Goal: Information Seeking & Learning: Learn about a topic

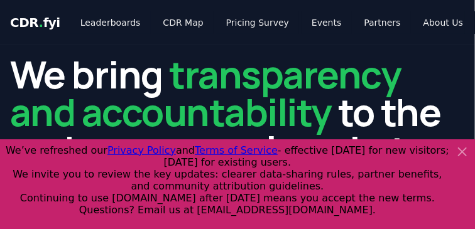
click at [461, 154] on icon at bounding box center [462, 152] width 8 height 8
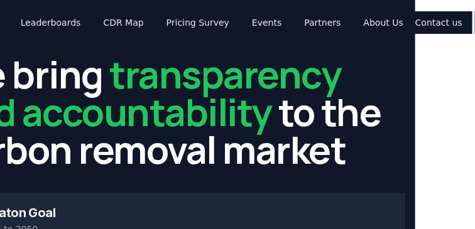
scroll to position [0, 68]
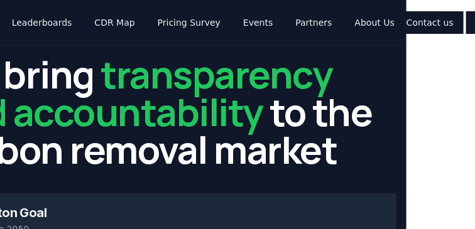
click at [407, 23] on link "Blog" at bounding box center [427, 22] width 40 height 23
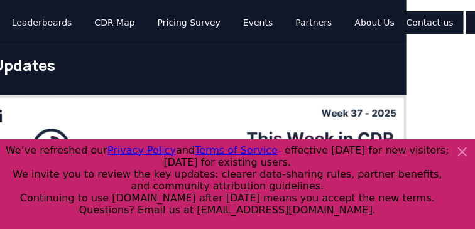
click at [461, 155] on icon at bounding box center [461, 151] width 15 height 15
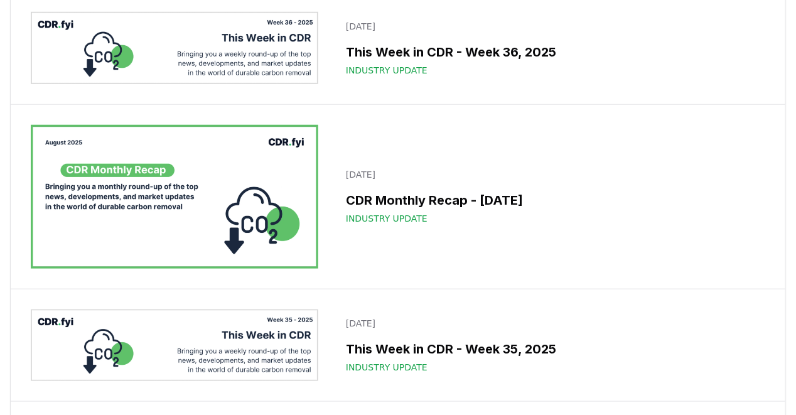
scroll to position [282, 0]
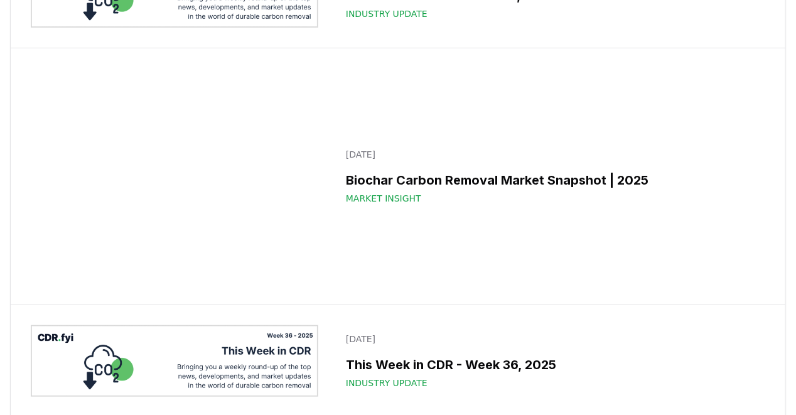
scroll to position [157, 0]
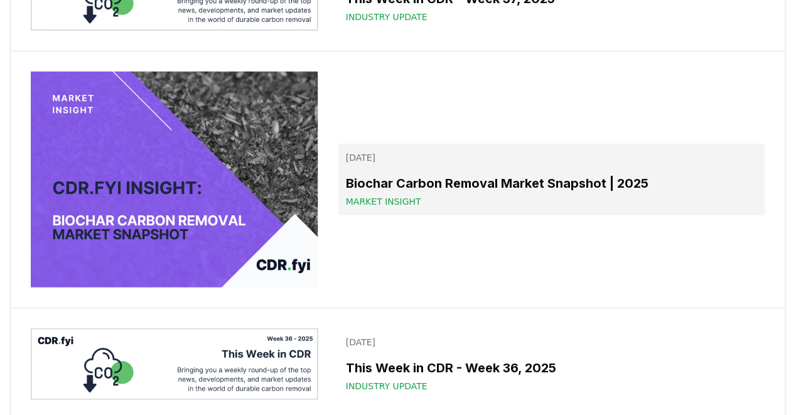
click at [390, 201] on span "Market Insight" at bounding box center [383, 201] width 75 height 13
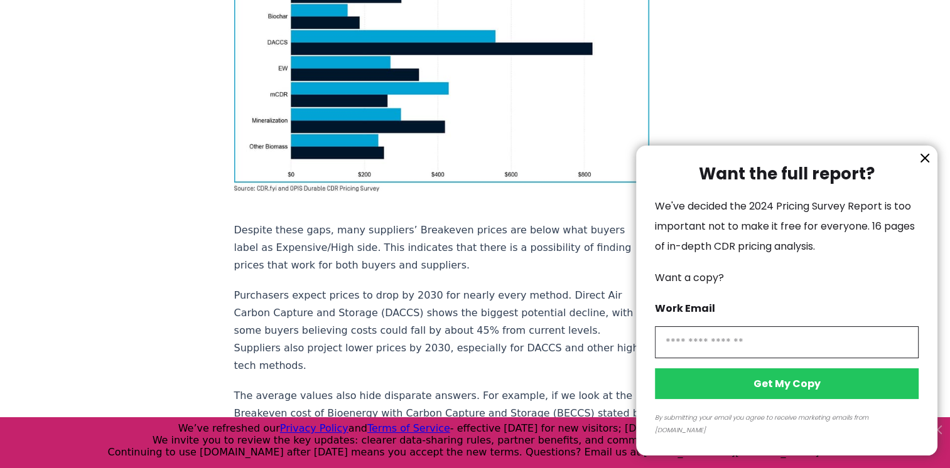
scroll to position [912, 0]
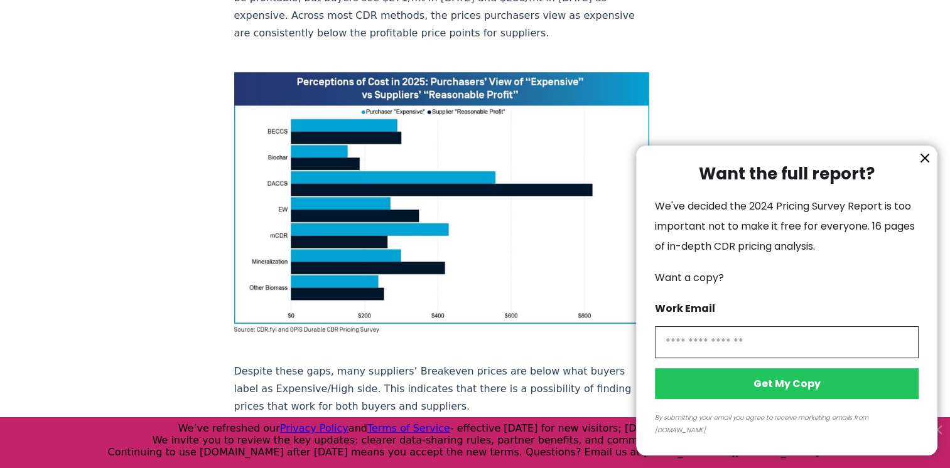
click at [528, 96] on div at bounding box center [475, 234] width 950 height 468
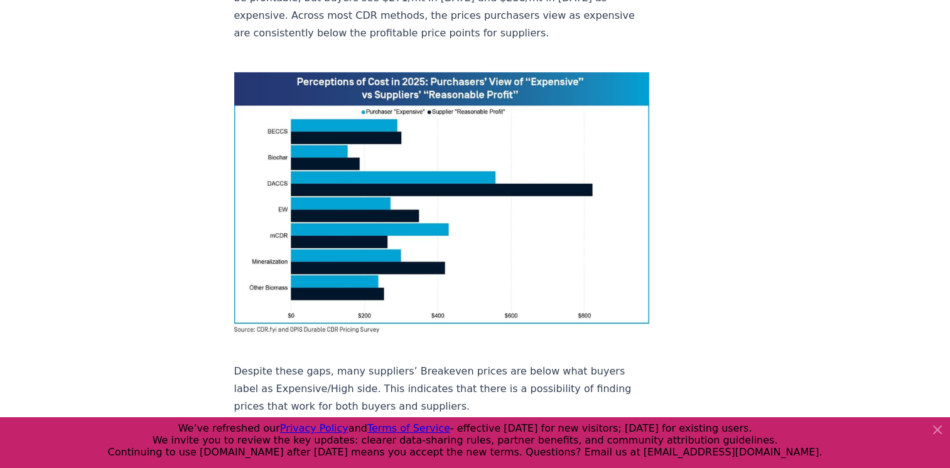
click at [527, 106] on img at bounding box center [442, 202] width 416 height 260
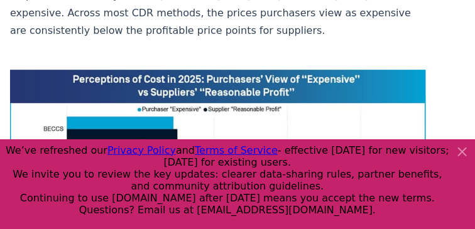
drag, startPoint x: 784, startPoint y: 1, endPoint x: 257, endPoint y: 14, distance: 526.8
click at [141, 70] on img at bounding box center [218, 200] width 416 height 260
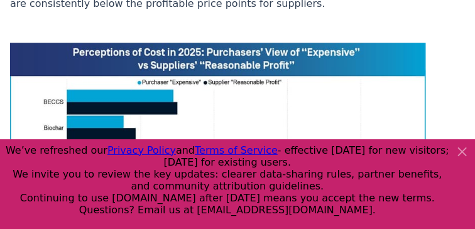
scroll to position [975, 0]
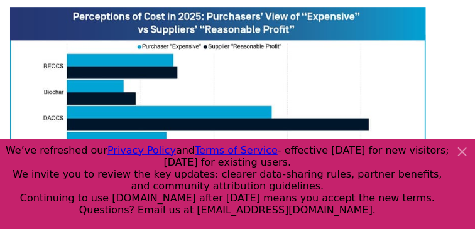
click at [464, 151] on icon at bounding box center [461, 151] width 15 height 15
